Goal: Task Accomplishment & Management: Manage account settings

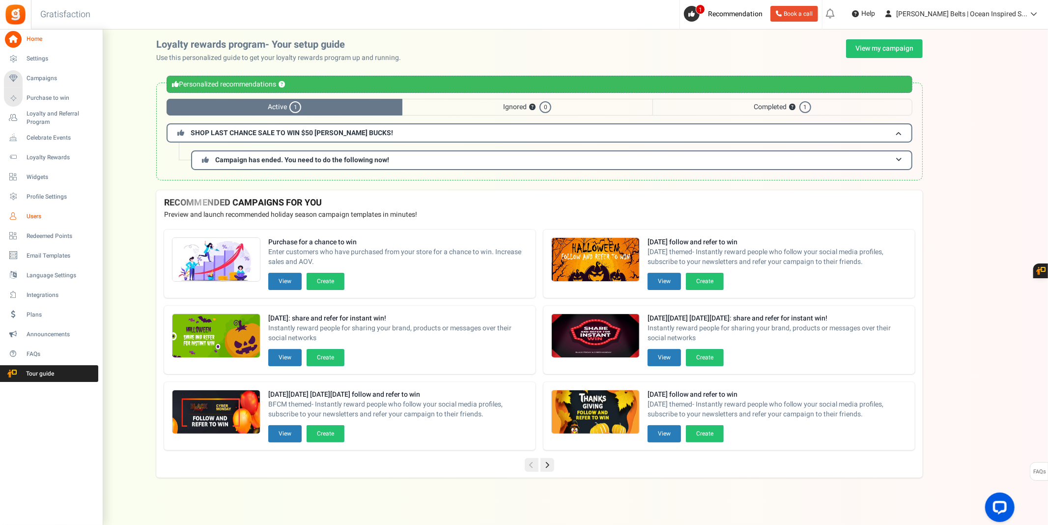
click at [48, 215] on span "Users" at bounding box center [61, 216] width 69 height 8
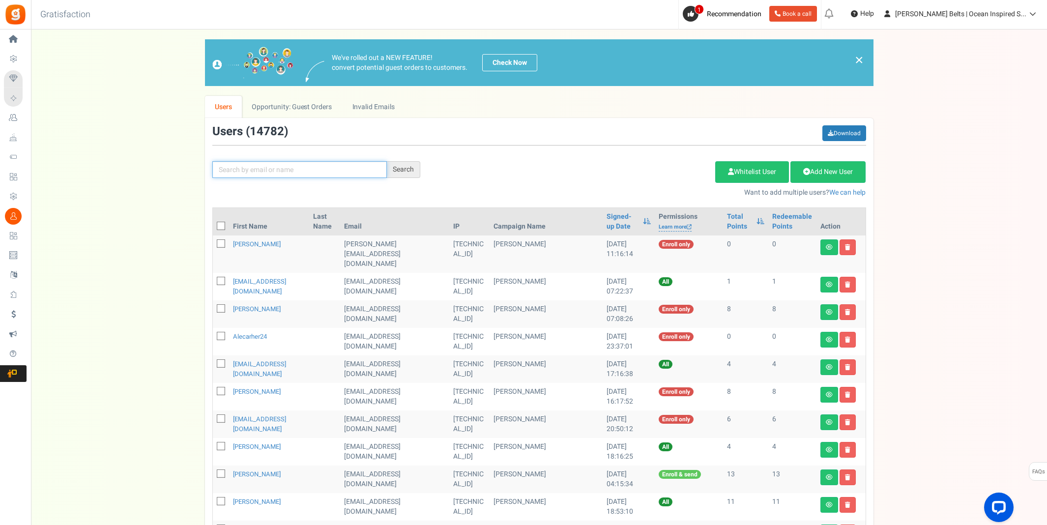
click at [281, 175] on input "text" at bounding box center [299, 169] width 174 height 17
click at [471, 197] on p "Want to add multiple users? We can help" at bounding box center [650, 193] width 431 height 10
click at [343, 167] on input "text" at bounding box center [299, 169] width 174 height 17
type input "[PERSON_NAME]"
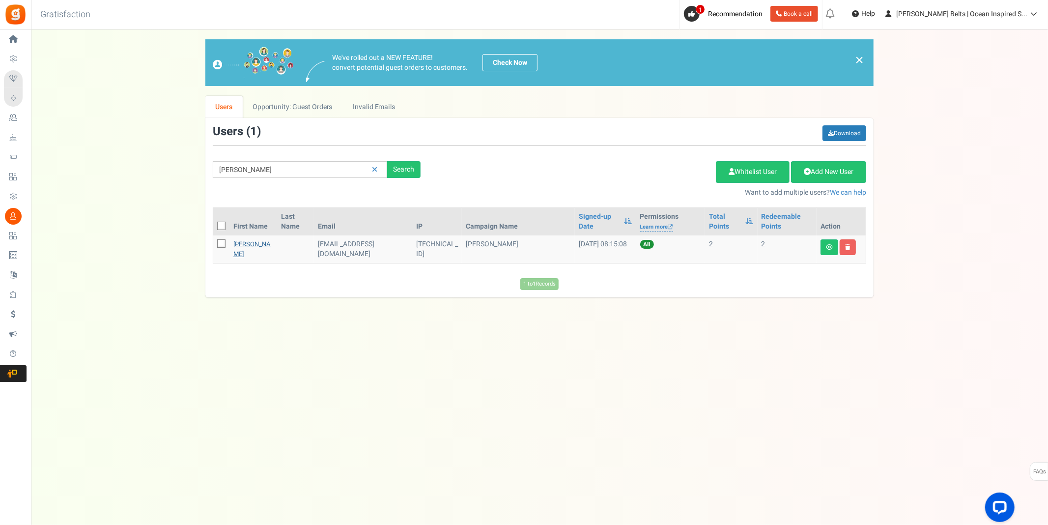
click at [249, 253] on link "[PERSON_NAME]" at bounding box center [251, 248] width 37 height 19
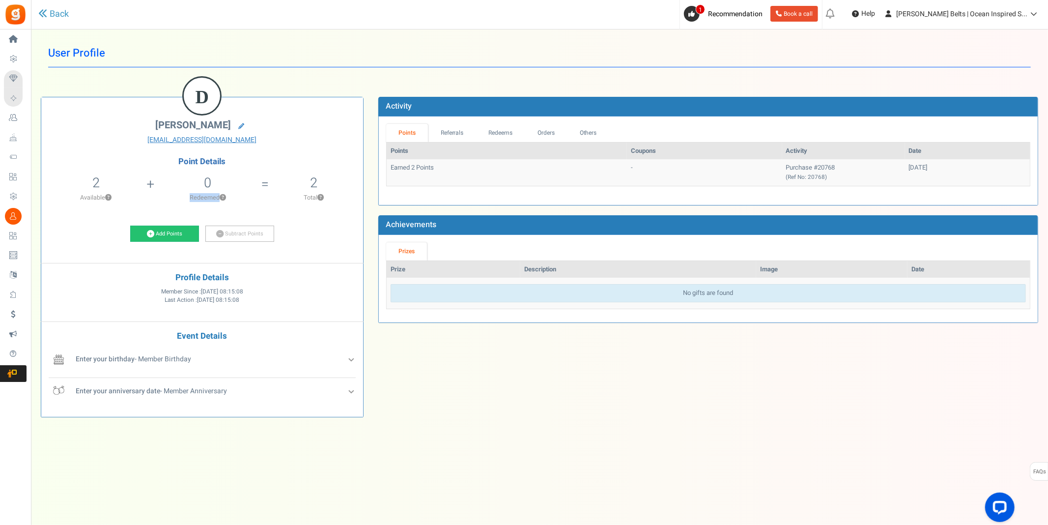
drag, startPoint x: 228, startPoint y: 185, endPoint x: 316, endPoint y: 186, distance: 88.5
click at [308, 187] on ul "2 2 Redeemable 0 Exclusion Available ? 0 Redeemed ?" at bounding box center [202, 191] width 322 height 41
click at [317, 185] on h5 "2" at bounding box center [313, 182] width 7 height 15
drag, startPoint x: 317, startPoint y: 185, endPoint x: 276, endPoint y: 177, distance: 42.6
click at [276, 177] on li "2 Total ?" at bounding box center [314, 191] width 98 height 41
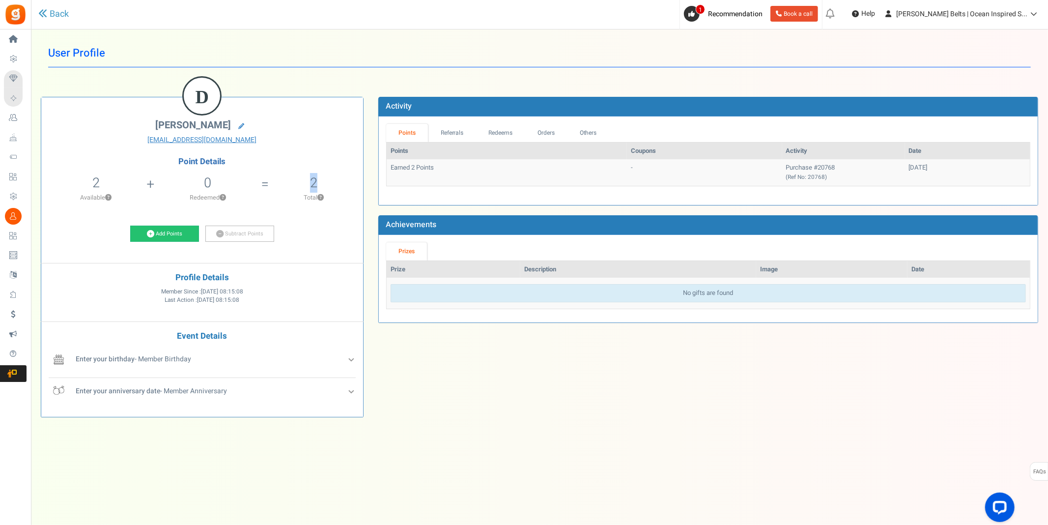
click at [266, 177] on li "2 Total ?" at bounding box center [314, 191] width 98 height 41
click at [439, 138] on link "Referrals" at bounding box center [452, 133] width 48 height 18
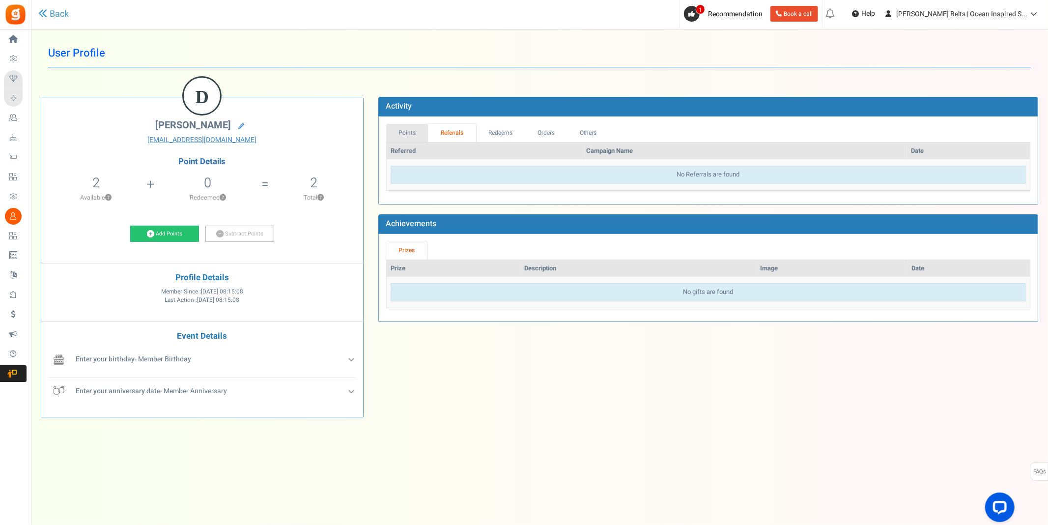
click at [419, 138] on link "Points" at bounding box center [407, 133] width 42 height 18
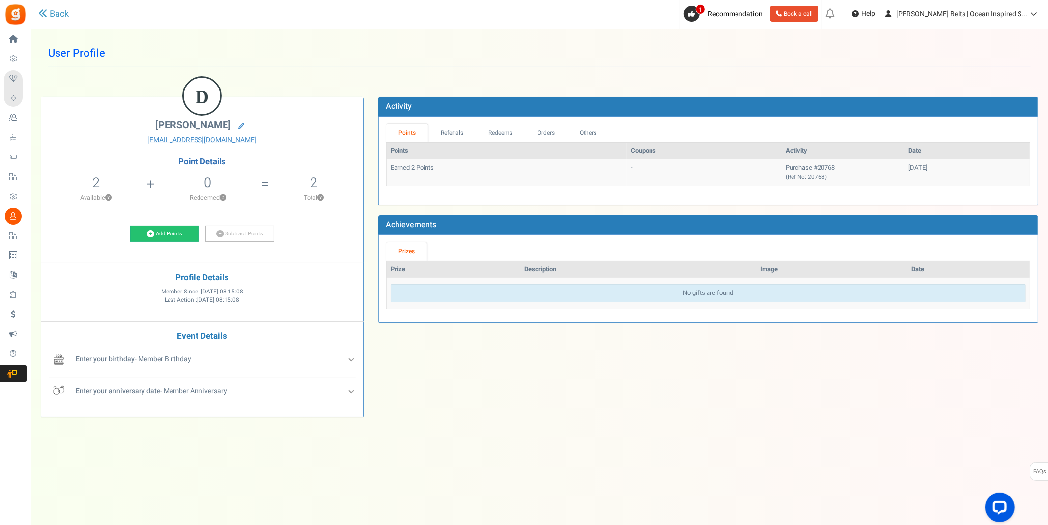
drag, startPoint x: 105, startPoint y: 175, endPoint x: 88, endPoint y: 205, distance: 34.1
click at [88, 205] on li "2 2 Redeemable 0 Exclusion Available ?" at bounding box center [96, 191] width 110 height 41
click at [88, 204] on li "2 2 Redeemable 0 Exclusion Available ?" at bounding box center [96, 191] width 110 height 41
drag, startPoint x: 62, startPoint y: 184, endPoint x: 45, endPoint y: 181, distance: 17.9
click at [45, 181] on li "2 2 Redeemable 0 Exclusion Available ?" at bounding box center [96, 191] width 110 height 41
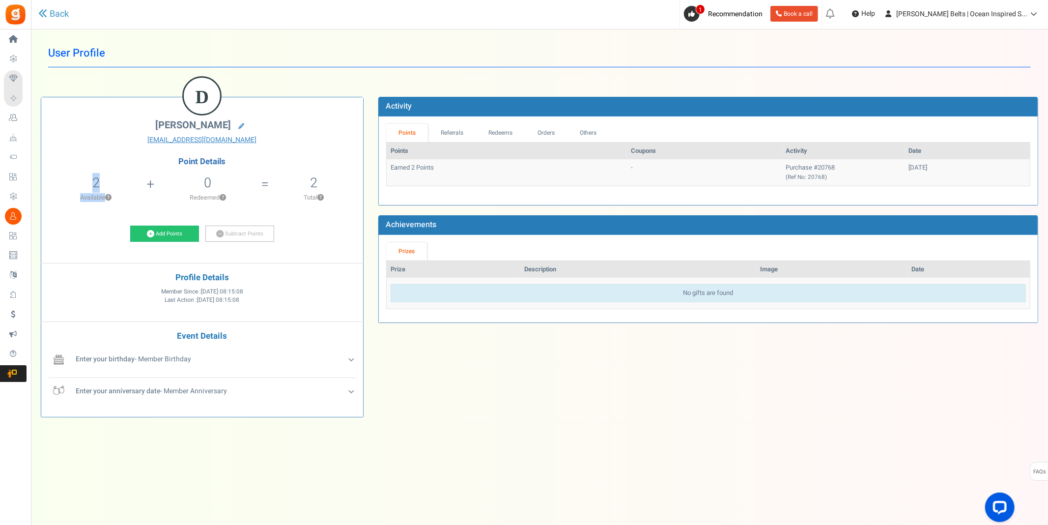
drag, startPoint x: 76, startPoint y: 181, endPoint x: 276, endPoint y: 159, distance: 201.2
click at [169, 191] on ul "2 2 Redeemable 0 Exclusion Available ? 0 Redeemed ?" at bounding box center [202, 191] width 322 height 41
click at [280, 160] on h4 "Point Details" at bounding box center [202, 161] width 322 height 9
drag, startPoint x: 324, startPoint y: 168, endPoint x: 318, endPoint y: 180, distance: 13.4
click at [318, 180] on div "Point Details 2 2 Redeemable 0 Exclusion Available ? 0 Redeemed ? 2 ?" at bounding box center [202, 184] width 322 height 54
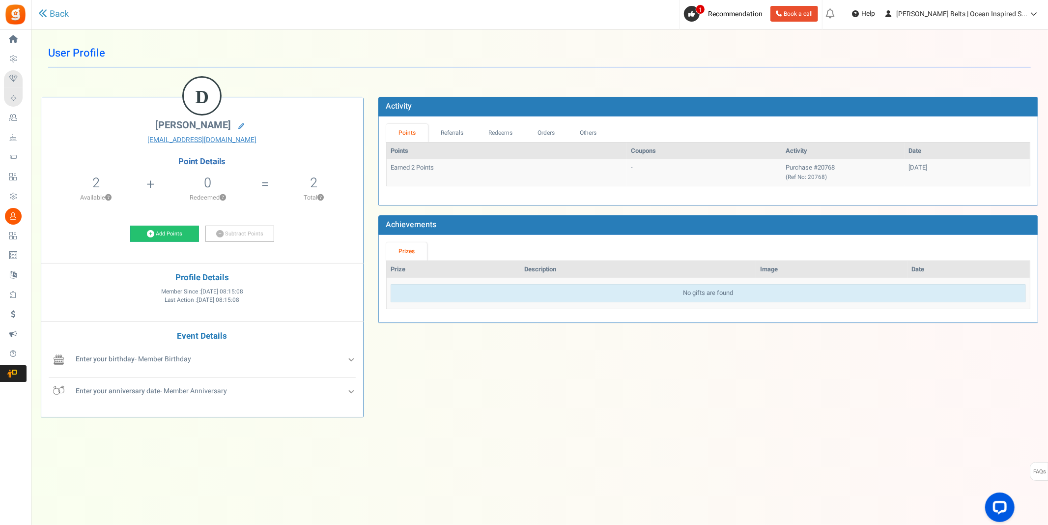
click at [342, 202] on p "Total ?" at bounding box center [314, 197] width 88 height 9
click at [351, 365] on div "Enter your birthday - Member Birthday" at bounding box center [214, 362] width 283 height 18
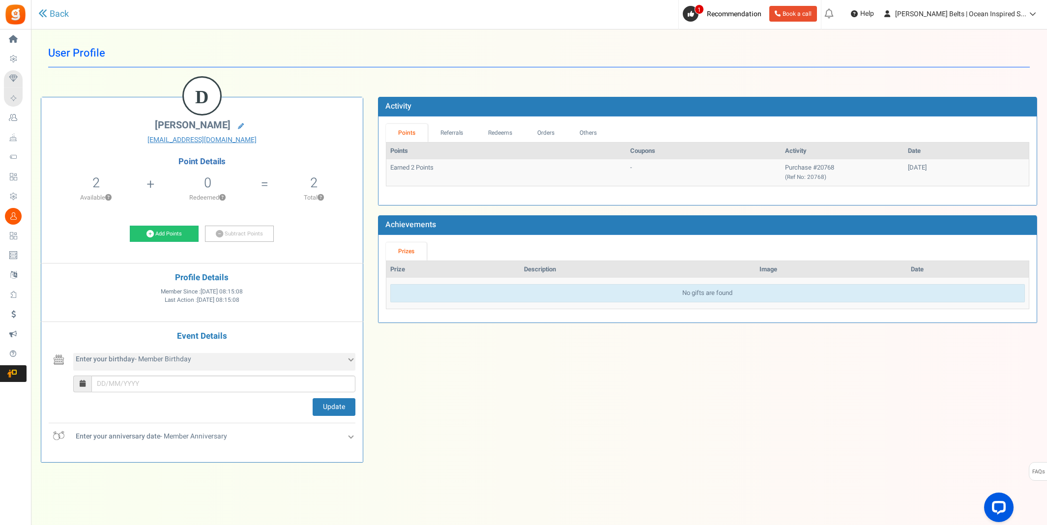
click at [351, 365] on div "Enter your birthday - Member Birthday" at bounding box center [214, 362] width 282 height 18
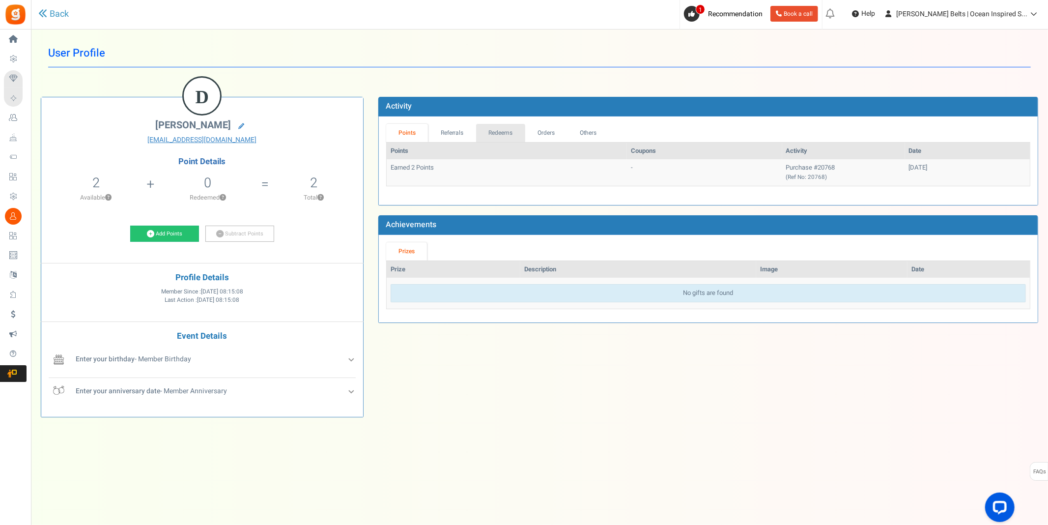
click at [486, 129] on link "Redeems" at bounding box center [500, 133] width 49 height 18
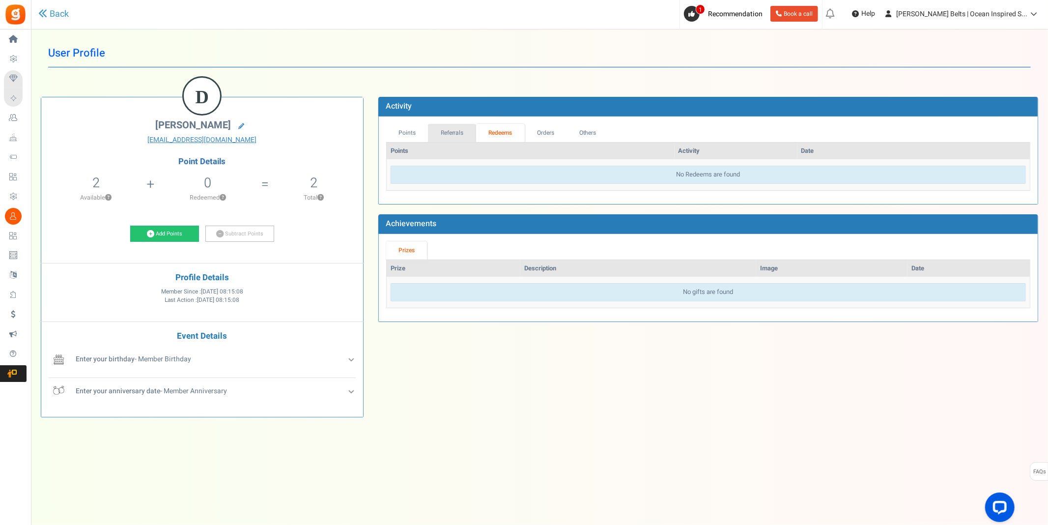
click at [459, 131] on link "Referrals" at bounding box center [452, 133] width 48 height 18
click at [420, 141] on link "Points" at bounding box center [407, 133] width 42 height 18
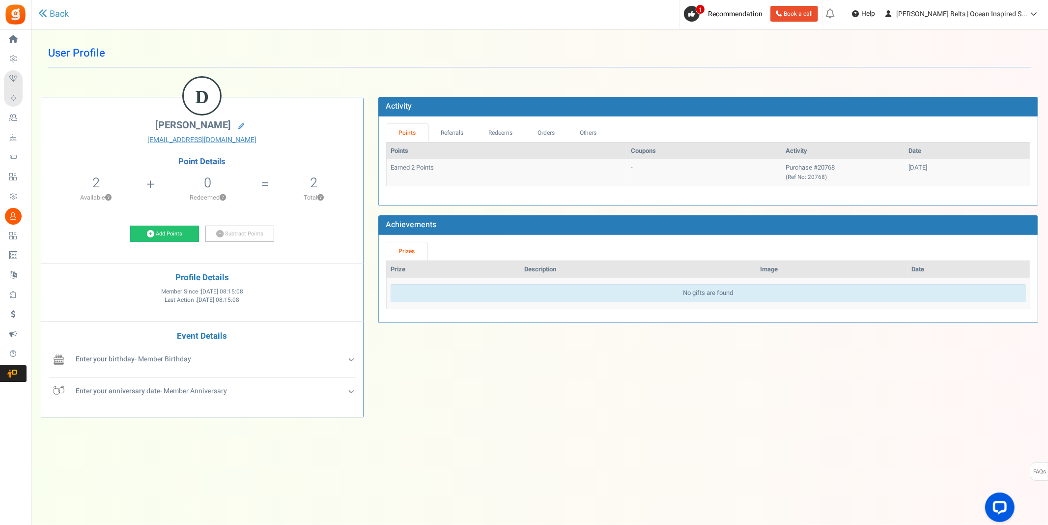
drag, startPoint x: 337, startPoint y: 174, endPoint x: 297, endPoint y: 173, distance: 40.3
click at [297, 173] on li "2 Total ?" at bounding box center [314, 191] width 98 height 41
click at [301, 174] on li "2 Total ?" at bounding box center [314, 191] width 98 height 41
click at [339, 177] on li "2 Total ?" at bounding box center [314, 191] width 98 height 41
click at [336, 176] on li "2 Total ?" at bounding box center [314, 191] width 98 height 41
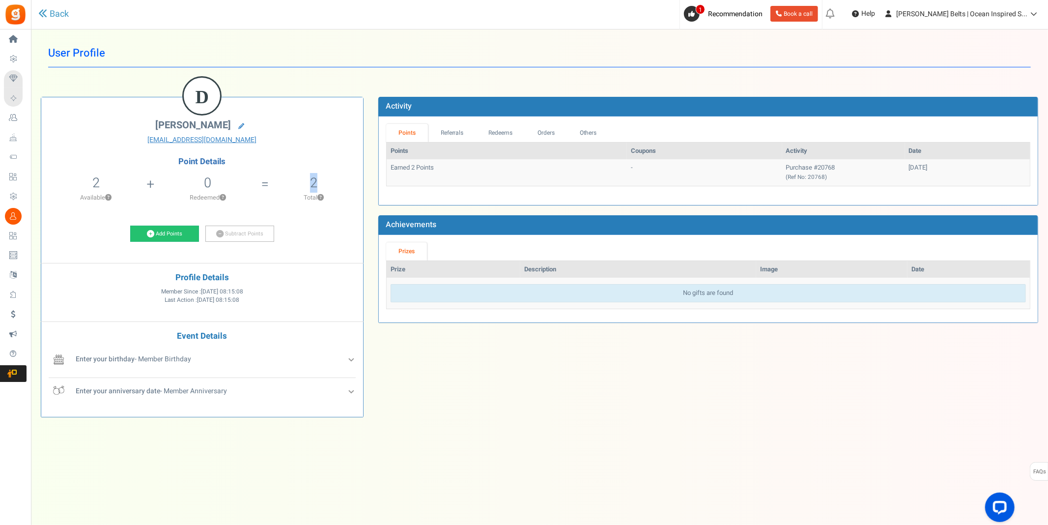
drag, startPoint x: 316, startPoint y: 178, endPoint x: 304, endPoint y: 179, distance: 11.3
click at [304, 179] on li "2 Total ?" at bounding box center [314, 191] width 98 height 41
click at [402, 136] on link "Points" at bounding box center [407, 133] width 42 height 18
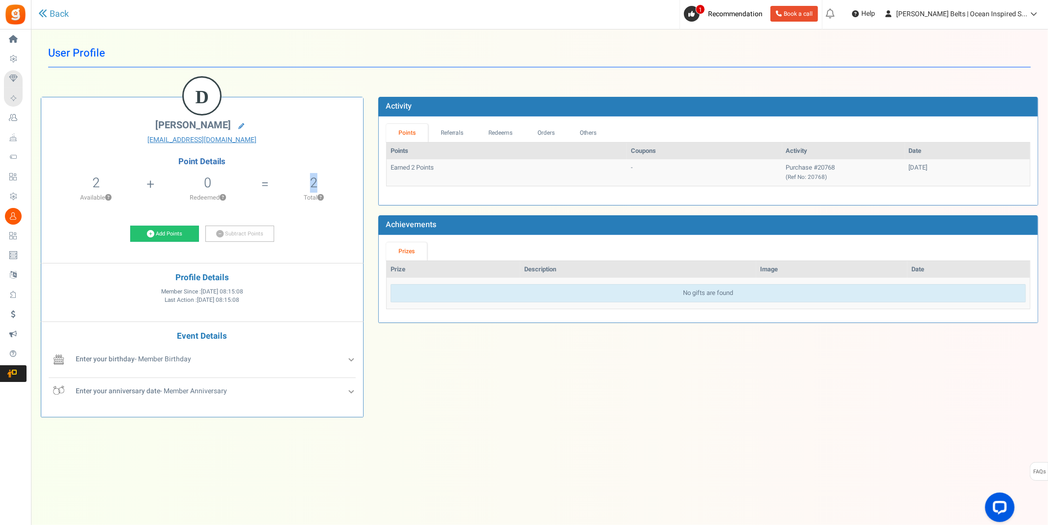
drag, startPoint x: 310, startPoint y: 173, endPoint x: 327, endPoint y: 183, distance: 20.5
click at [327, 183] on li "2 Total ?" at bounding box center [314, 191] width 98 height 41
drag, startPoint x: 327, startPoint y: 183, endPoint x: 293, endPoint y: 180, distance: 34.0
click at [293, 180] on li "2 Total ?" at bounding box center [314, 191] width 98 height 41
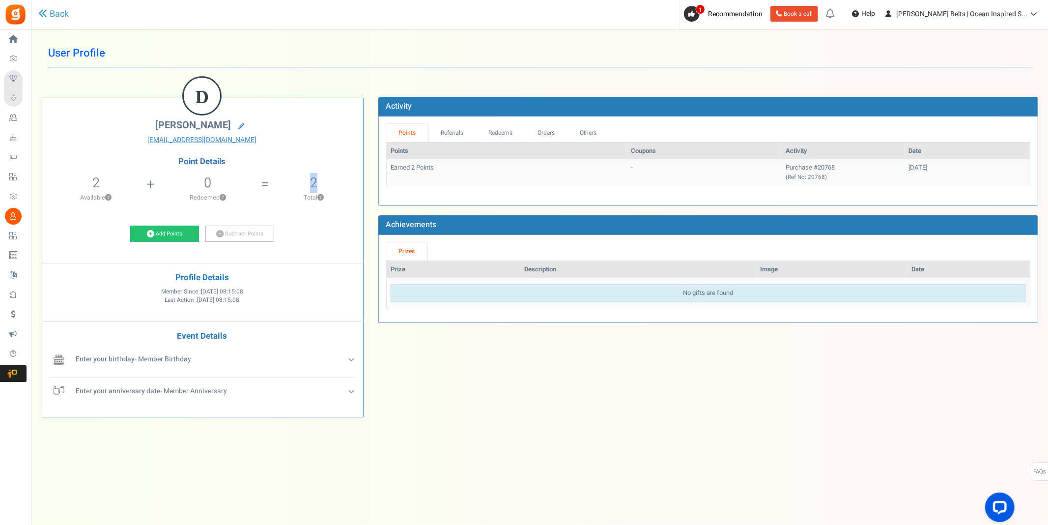
click at [313, 179] on h5 "2" at bounding box center [313, 182] width 7 height 15
click at [456, 136] on link "Referrals" at bounding box center [452, 133] width 48 height 18
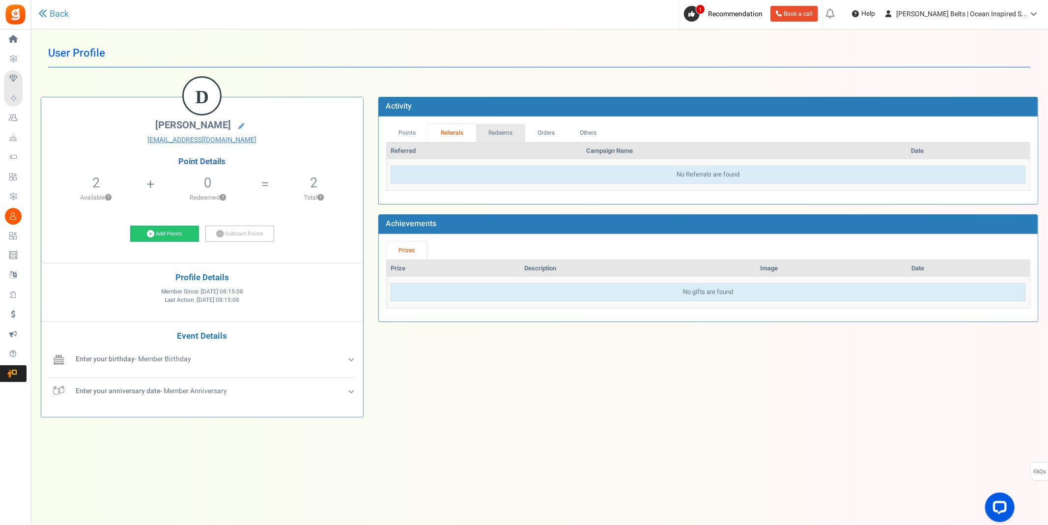
click at [513, 136] on link "Redeems" at bounding box center [500, 133] width 49 height 18
click at [405, 140] on link "Points" at bounding box center [407, 133] width 42 height 18
